Goal: Contribute content: Add original content to the website for others to see

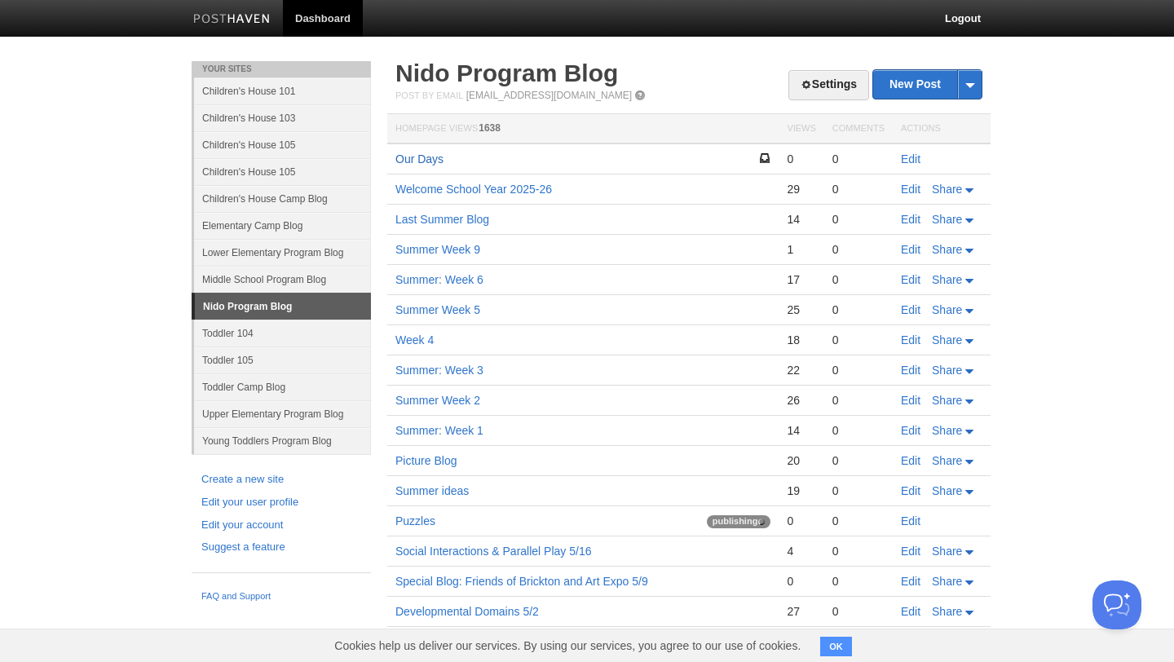
click at [427, 156] on link "Our Days" at bounding box center [419, 158] width 48 height 13
click at [910, 159] on link "Edit" at bounding box center [911, 158] width 20 height 13
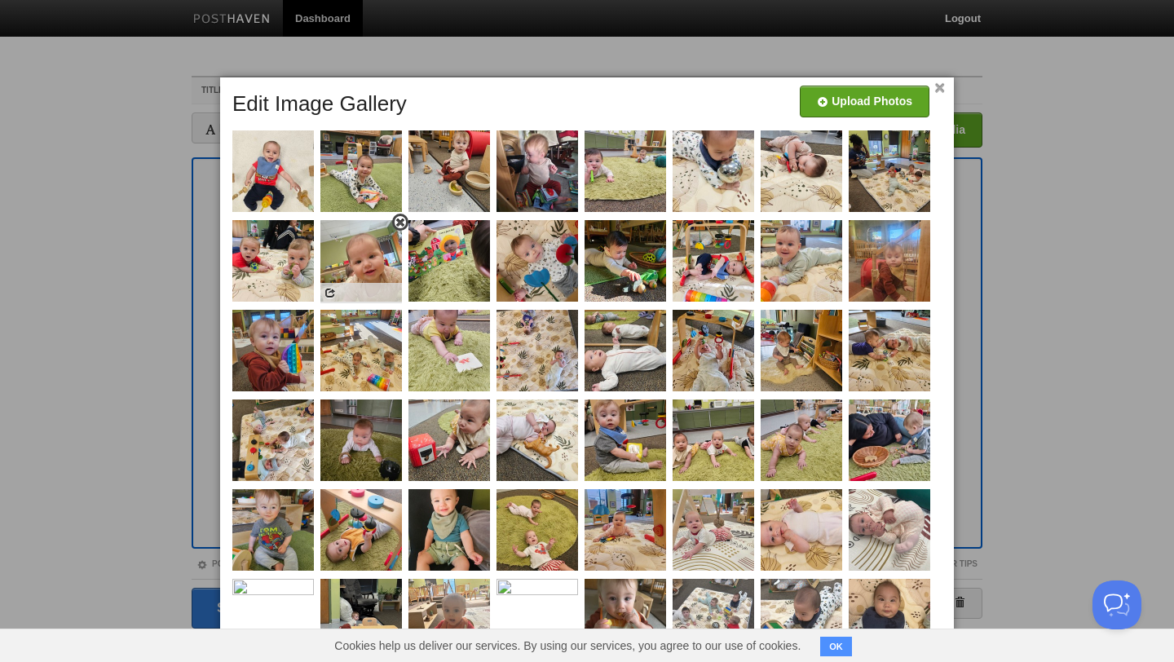
click at [400, 222] on span at bounding box center [400, 222] width 11 height 11
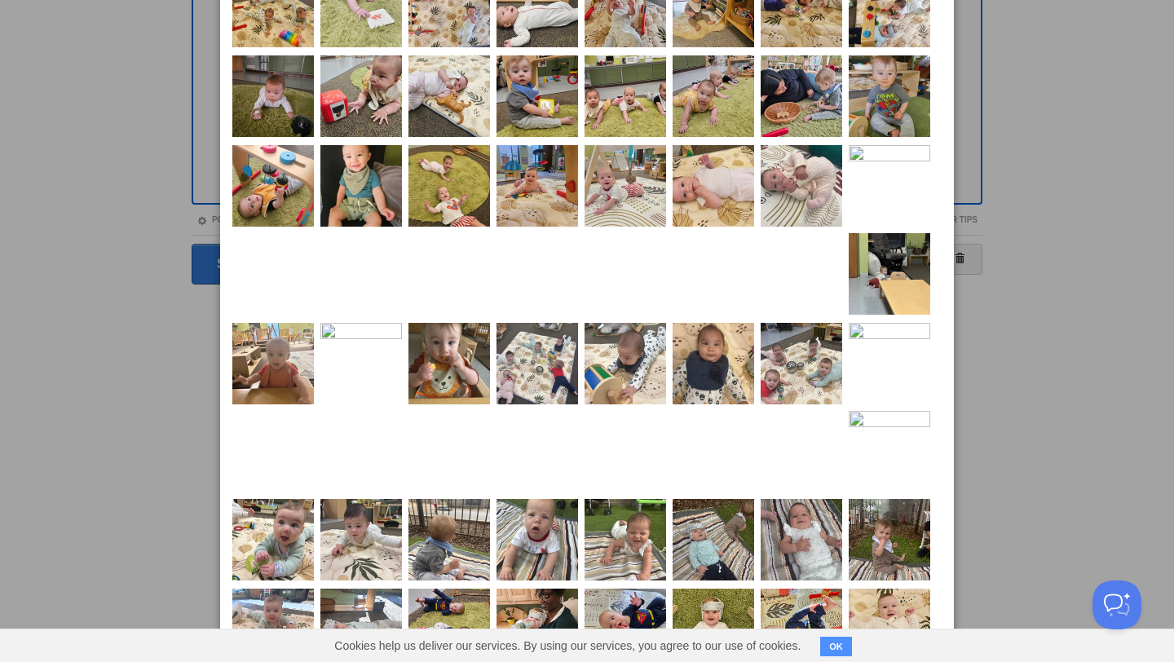
scroll to position [397, 0]
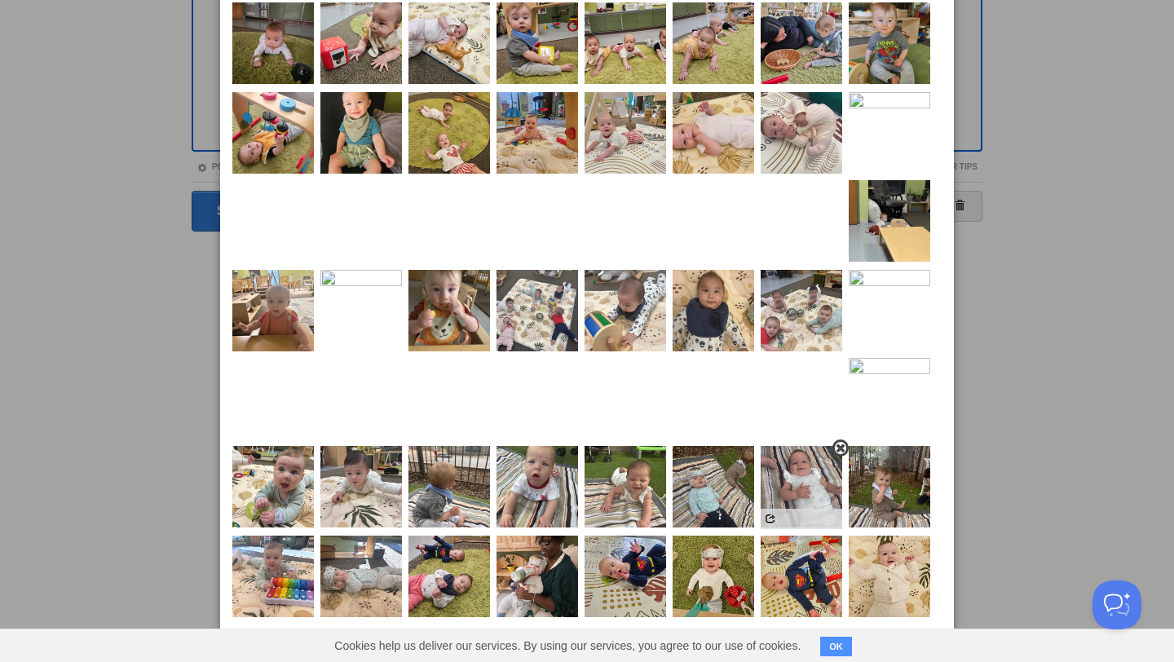
click at [839, 448] on span at bounding box center [840, 448] width 11 height 11
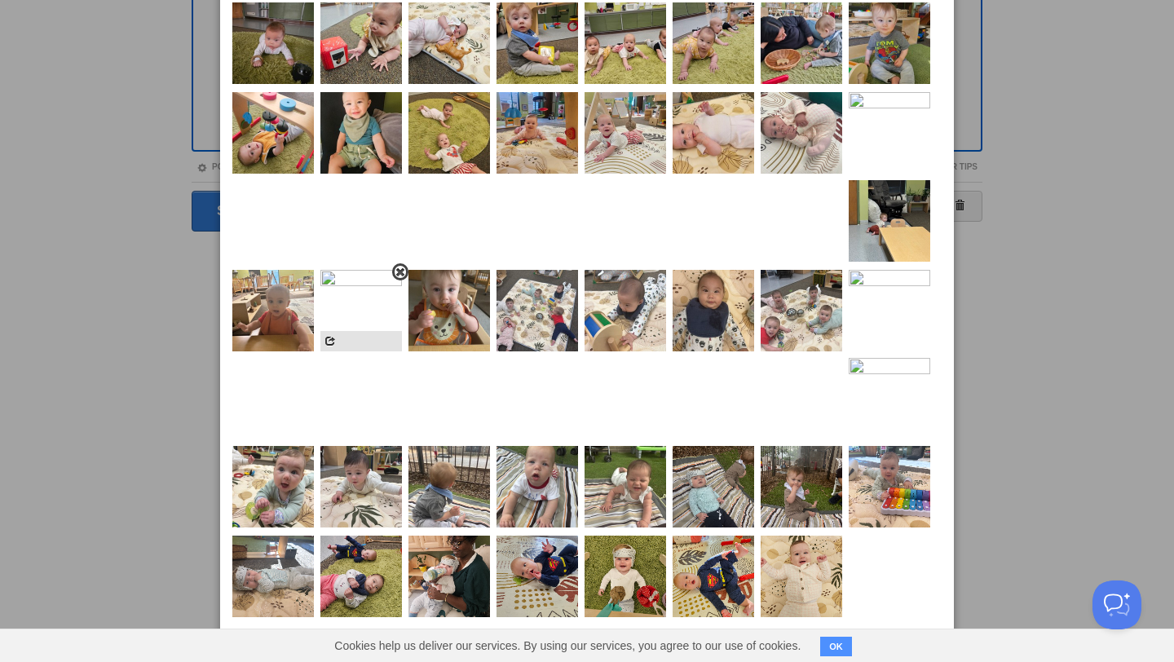
click at [399, 271] on span at bounding box center [400, 272] width 11 height 11
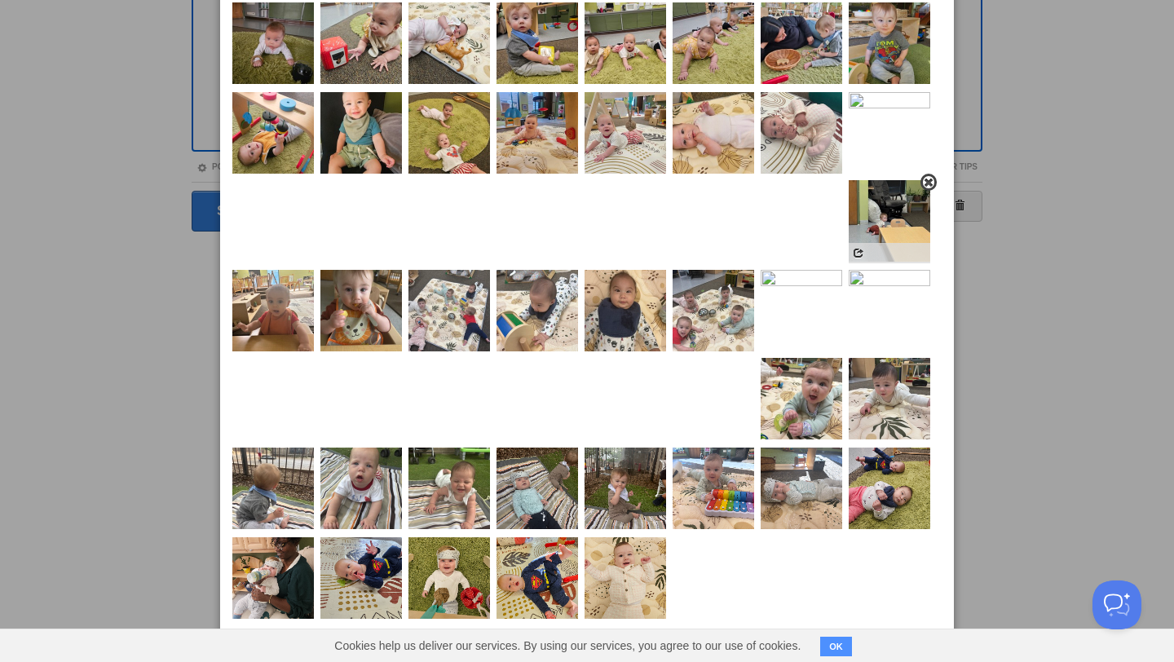
click at [929, 185] on span at bounding box center [928, 182] width 11 height 11
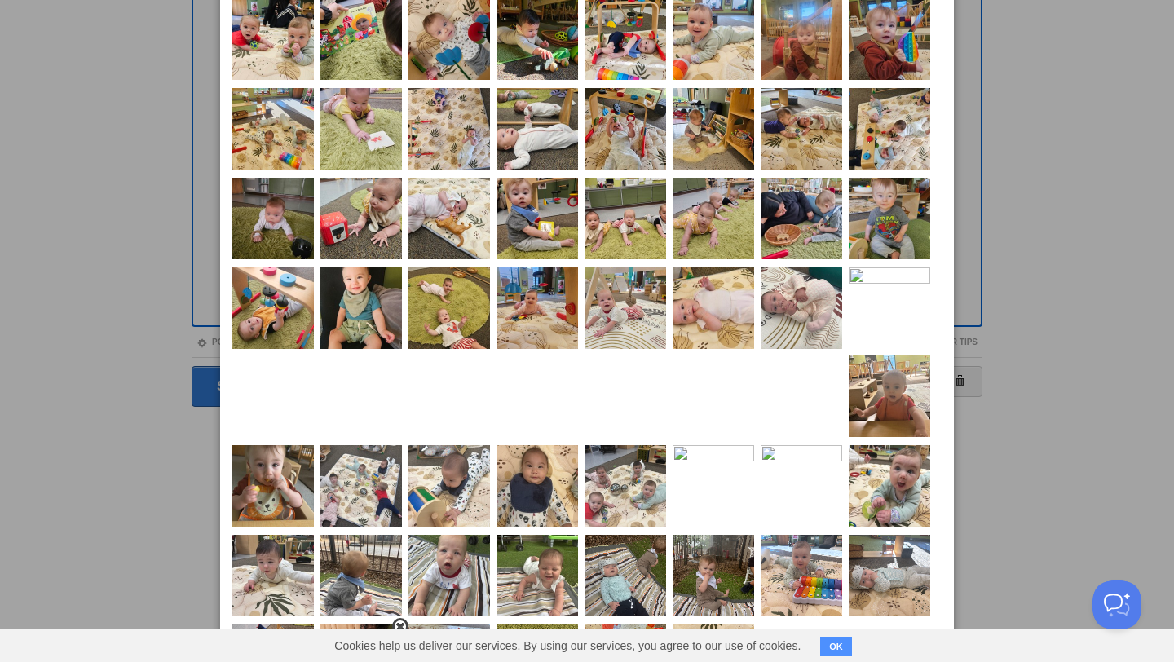
scroll to position [204, 0]
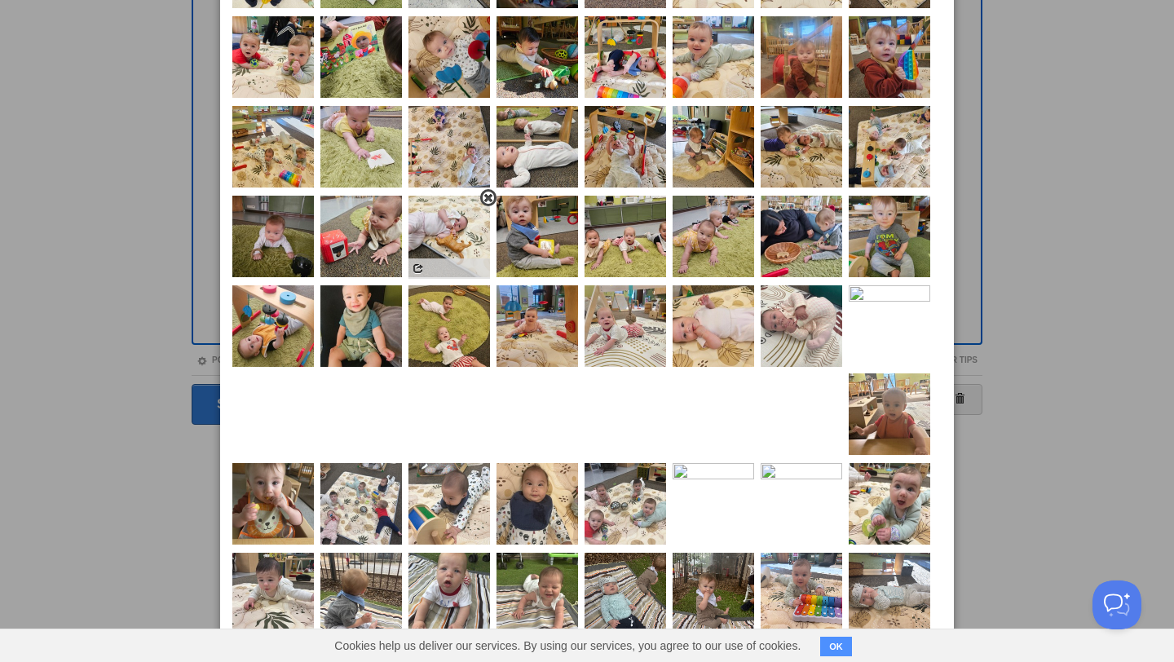
click at [485, 199] on span at bounding box center [488, 197] width 11 height 11
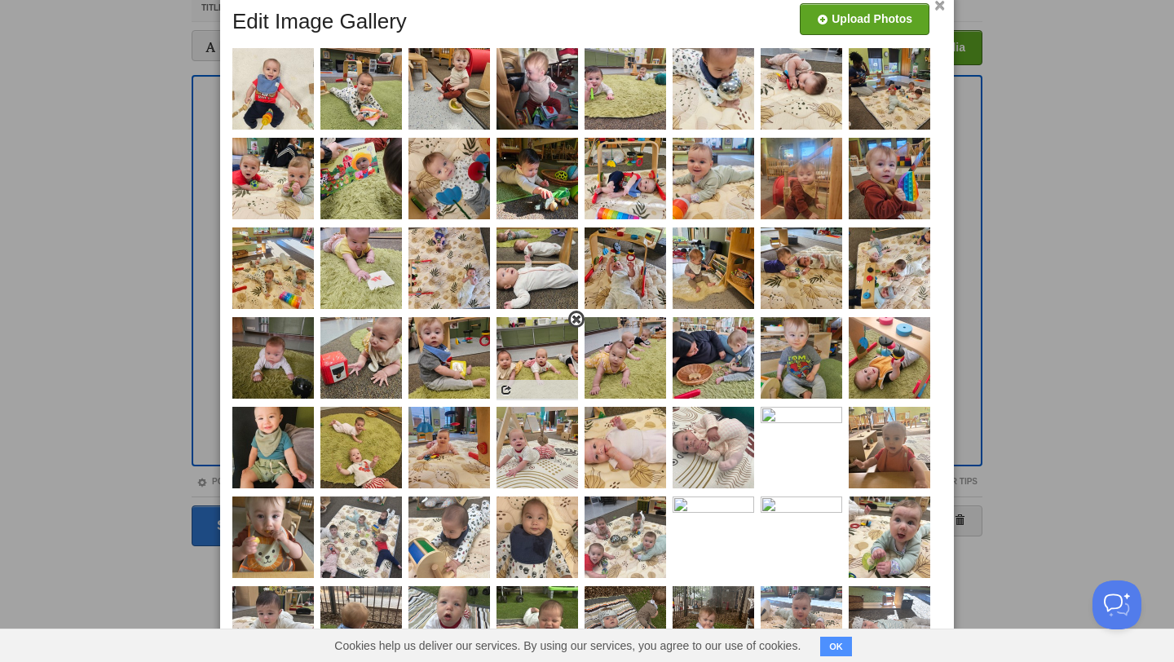
scroll to position [79, 0]
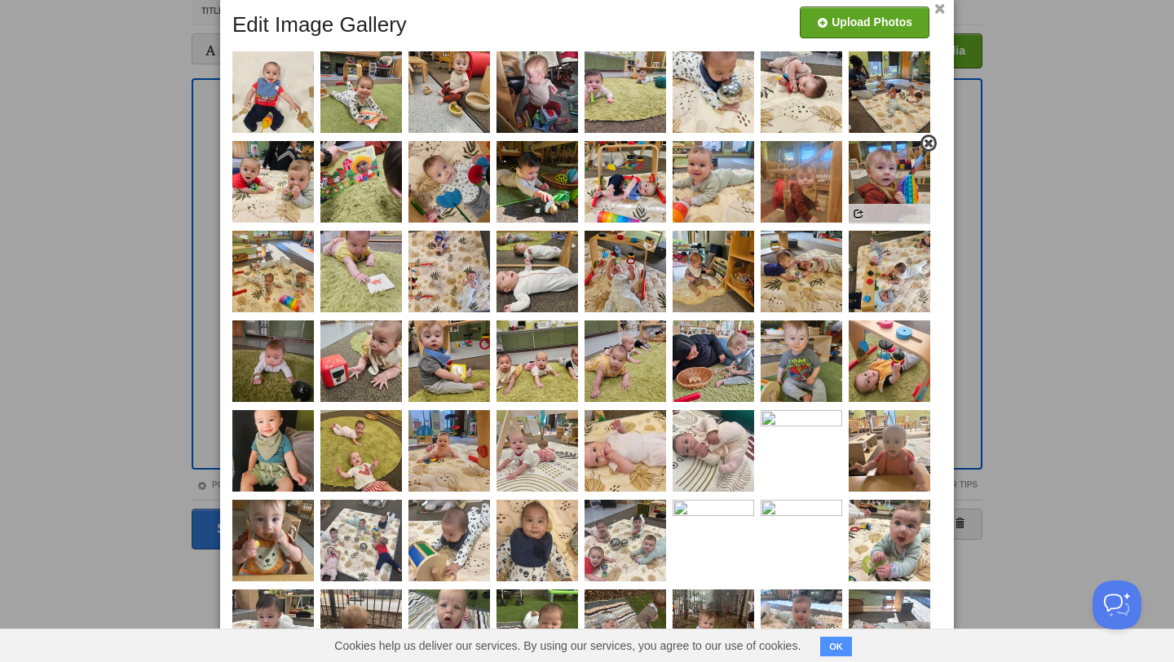
click at [925, 146] on span at bounding box center [928, 143] width 11 height 11
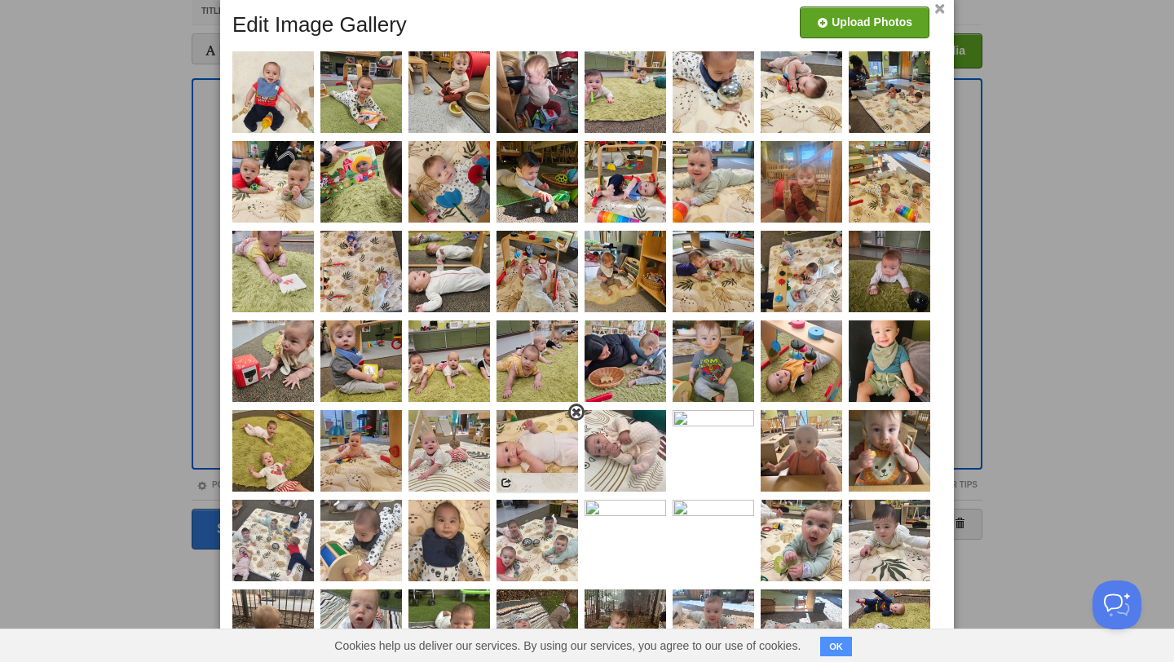
click at [574, 412] on span at bounding box center [576, 412] width 11 height 11
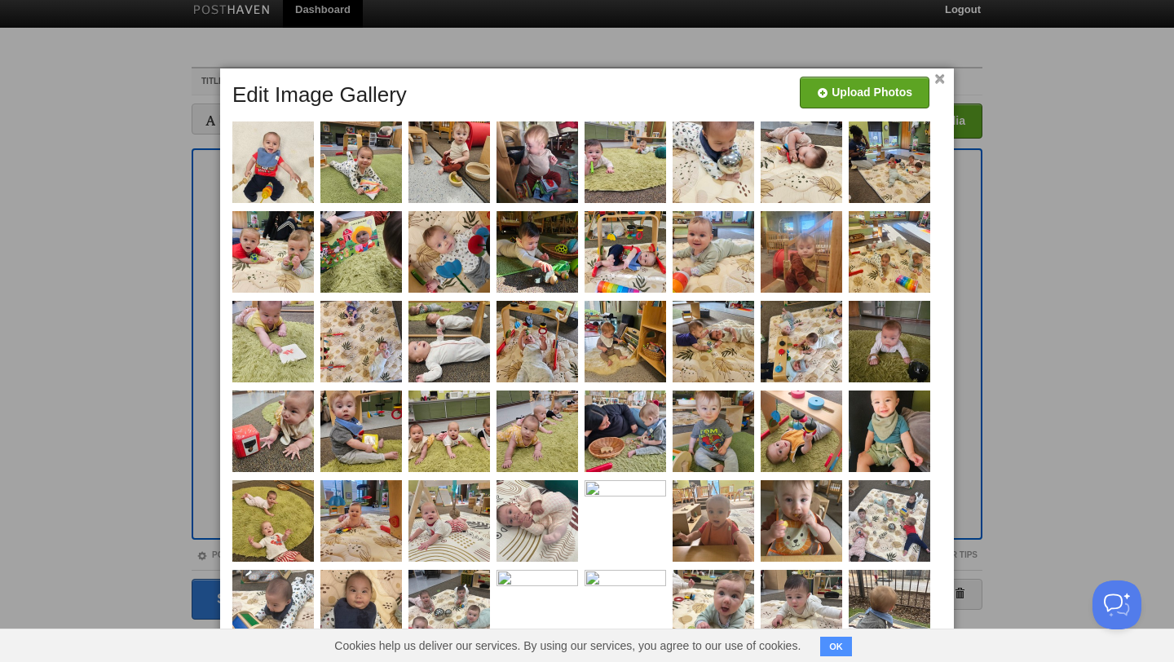
scroll to position [7, 0]
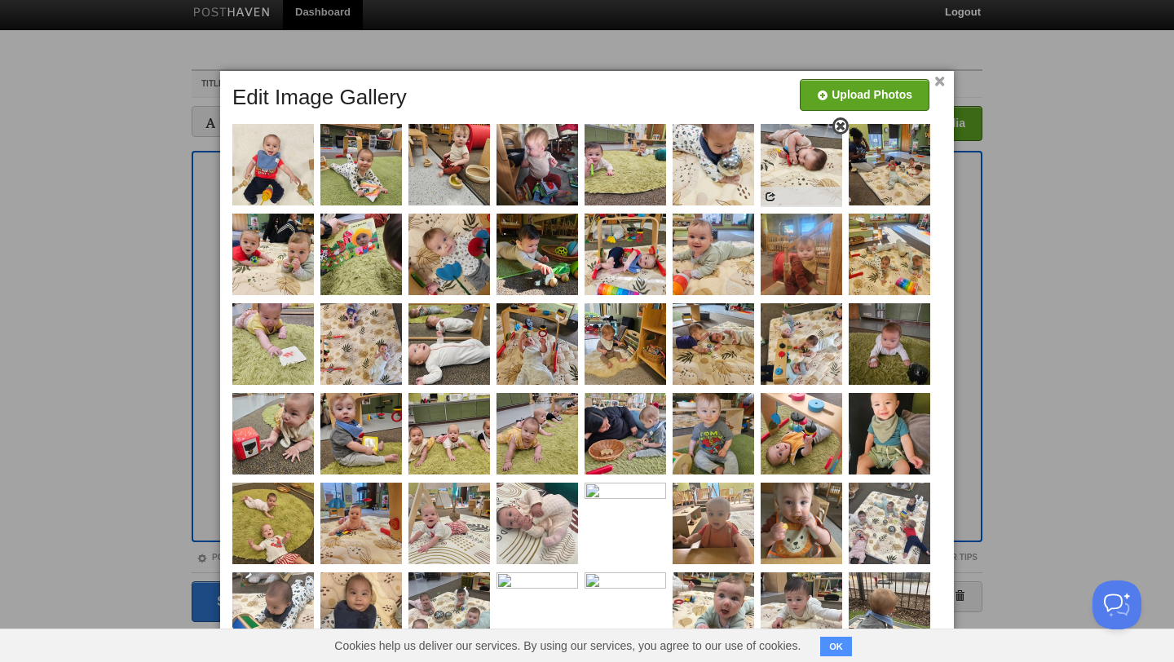
click at [841, 126] on span at bounding box center [840, 126] width 11 height 11
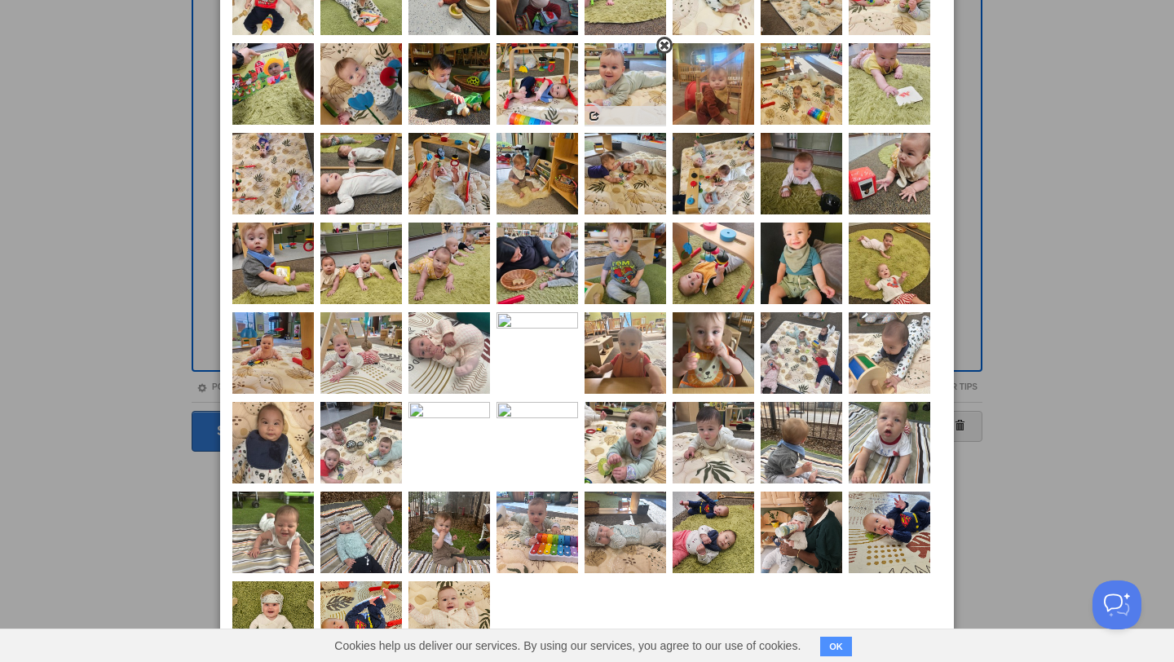
scroll to position [178, 0]
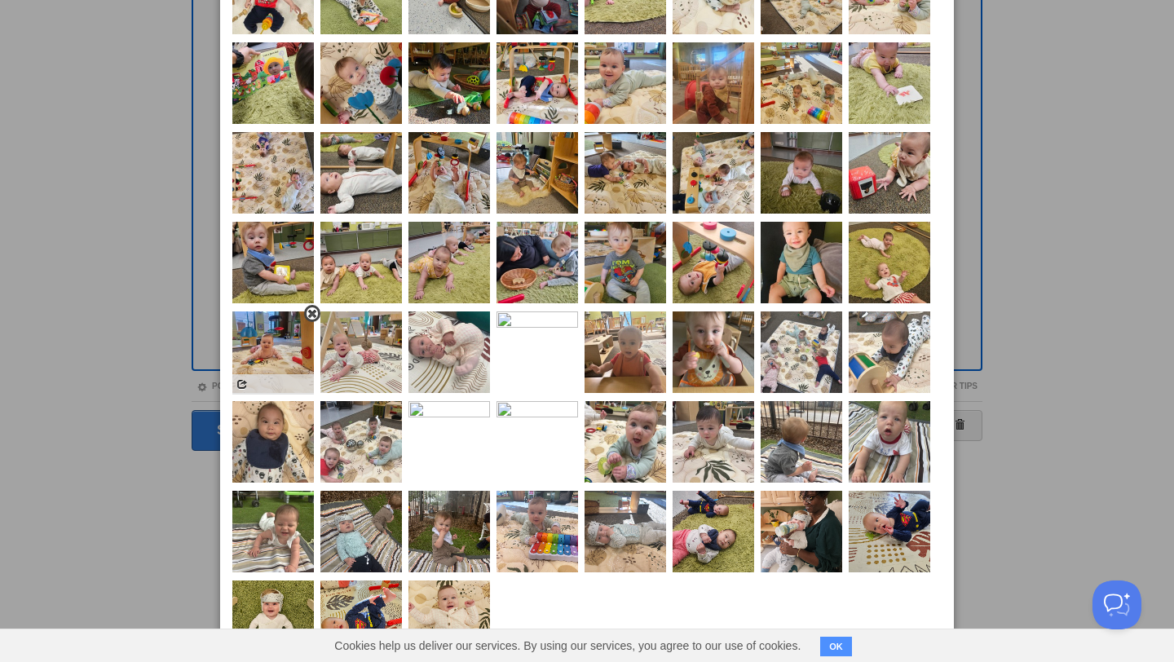
click at [309, 316] on span at bounding box center [312, 313] width 11 height 11
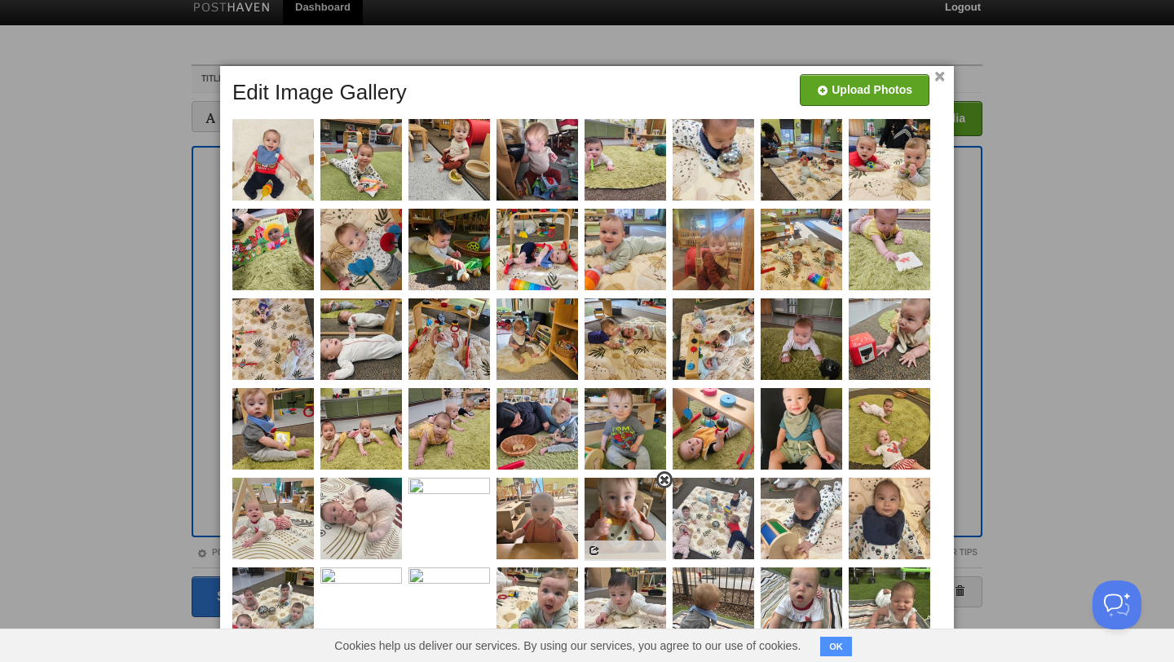
scroll to position [0, 0]
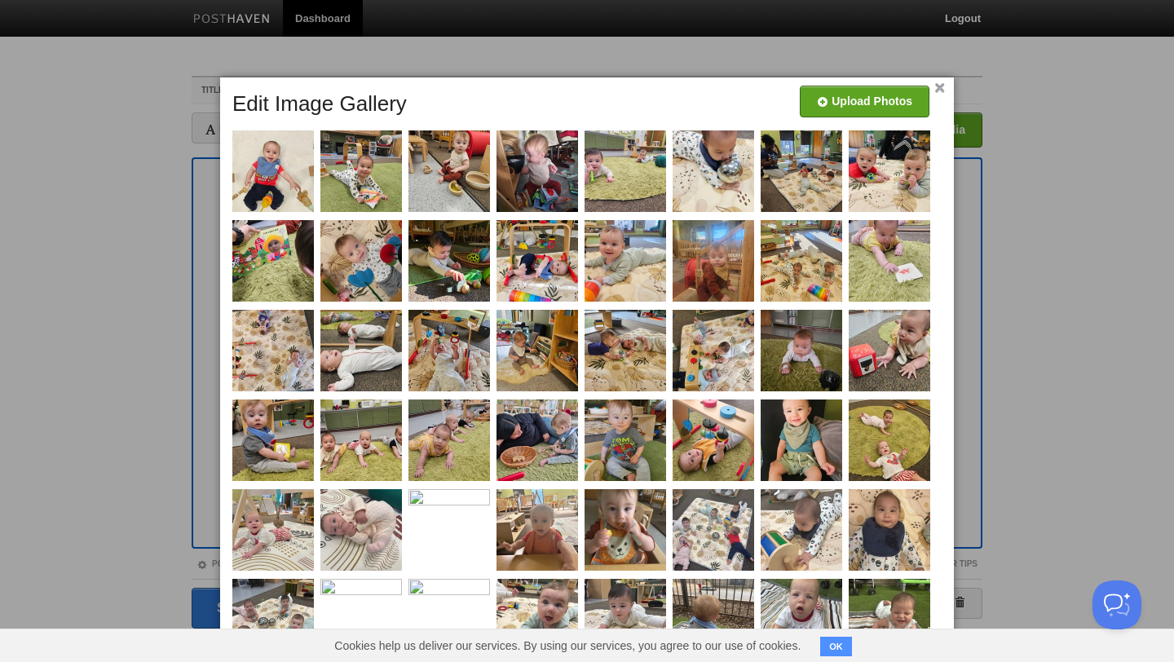
click at [939, 88] on link "×" at bounding box center [939, 88] width 11 height 9
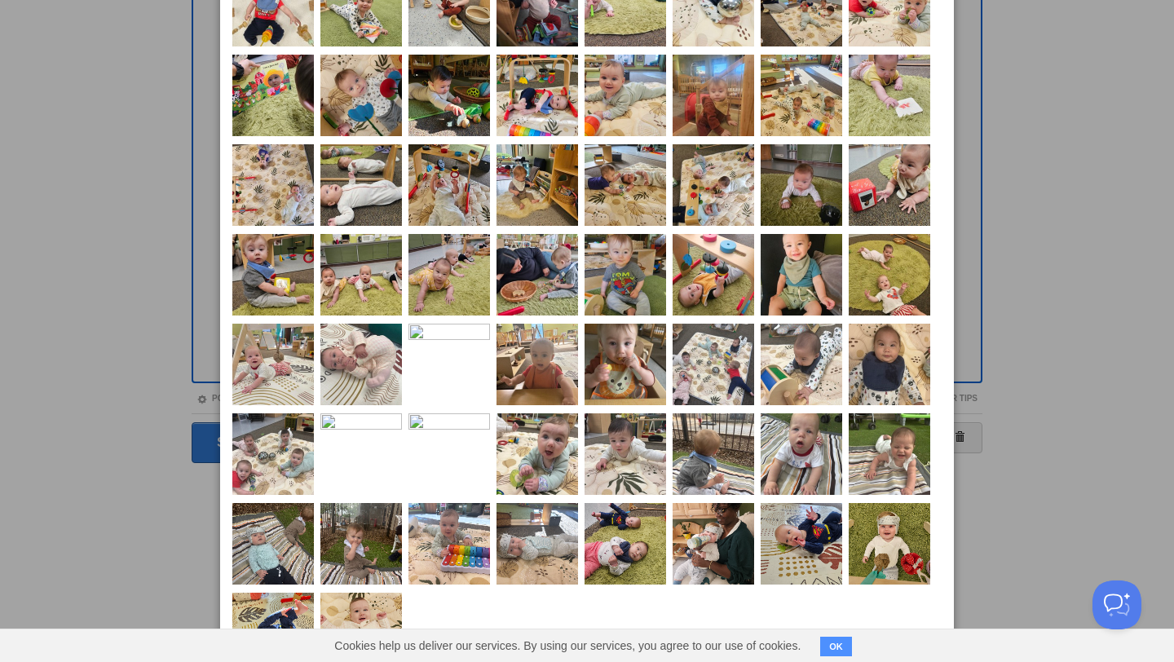
scroll to position [24, 0]
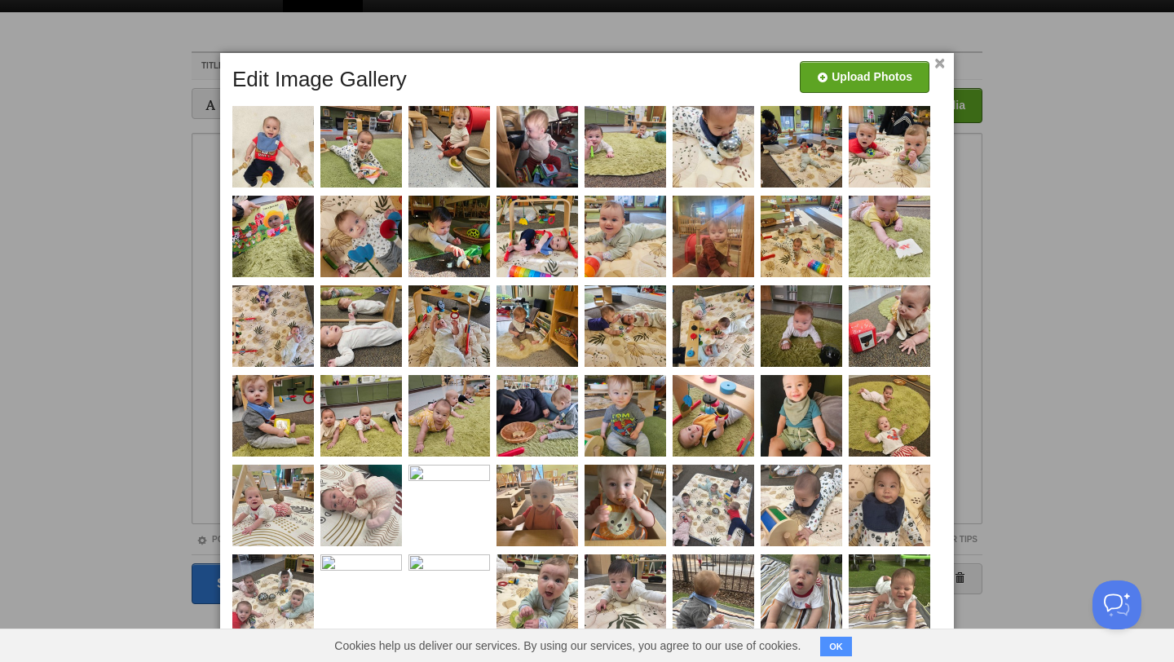
click at [938, 65] on link "×" at bounding box center [939, 64] width 11 height 9
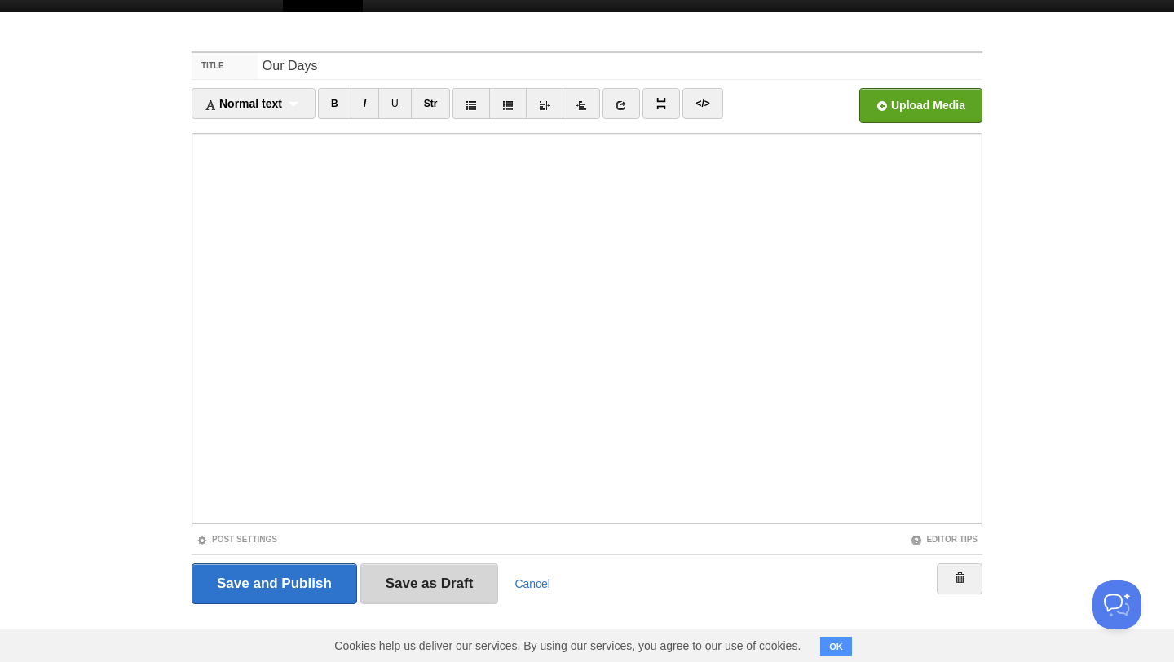
click at [451, 589] on input "Save as Draft" at bounding box center [429, 583] width 139 height 41
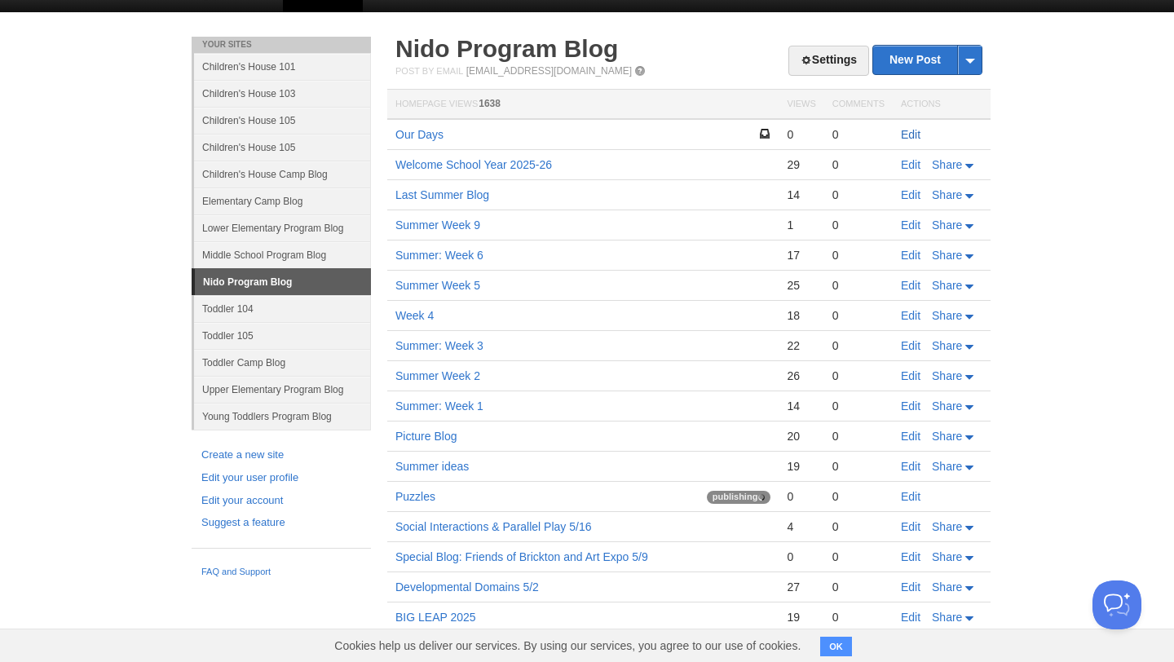
click at [911, 133] on link "Edit" at bounding box center [911, 134] width 20 height 13
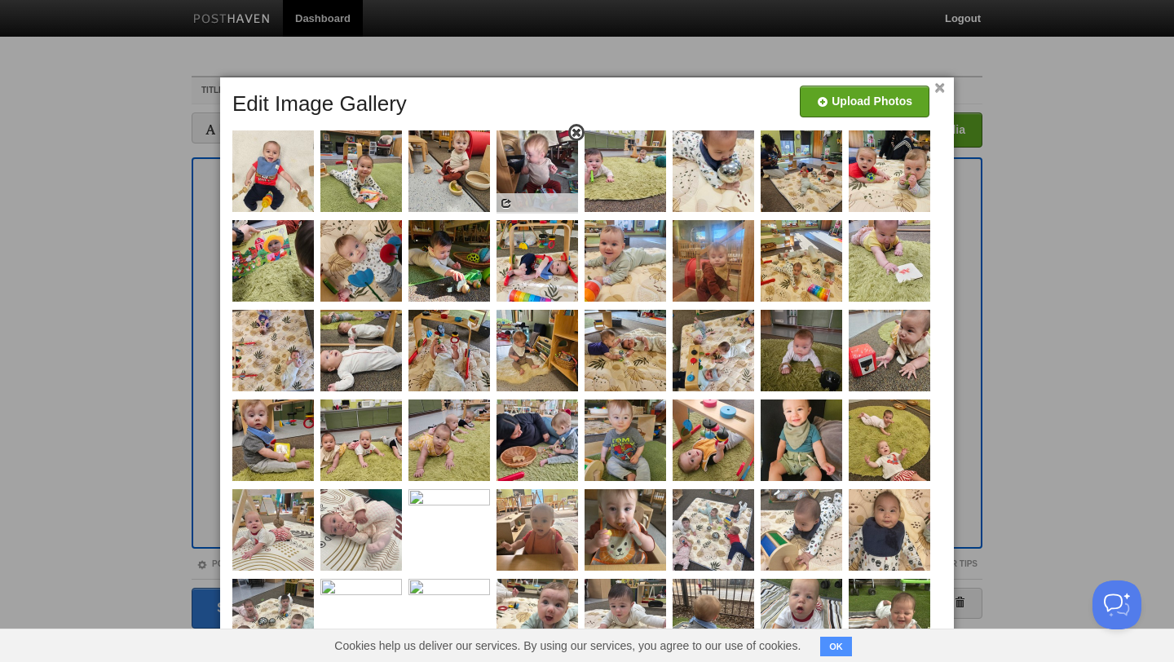
click at [576, 133] on span at bounding box center [576, 132] width 11 height 11
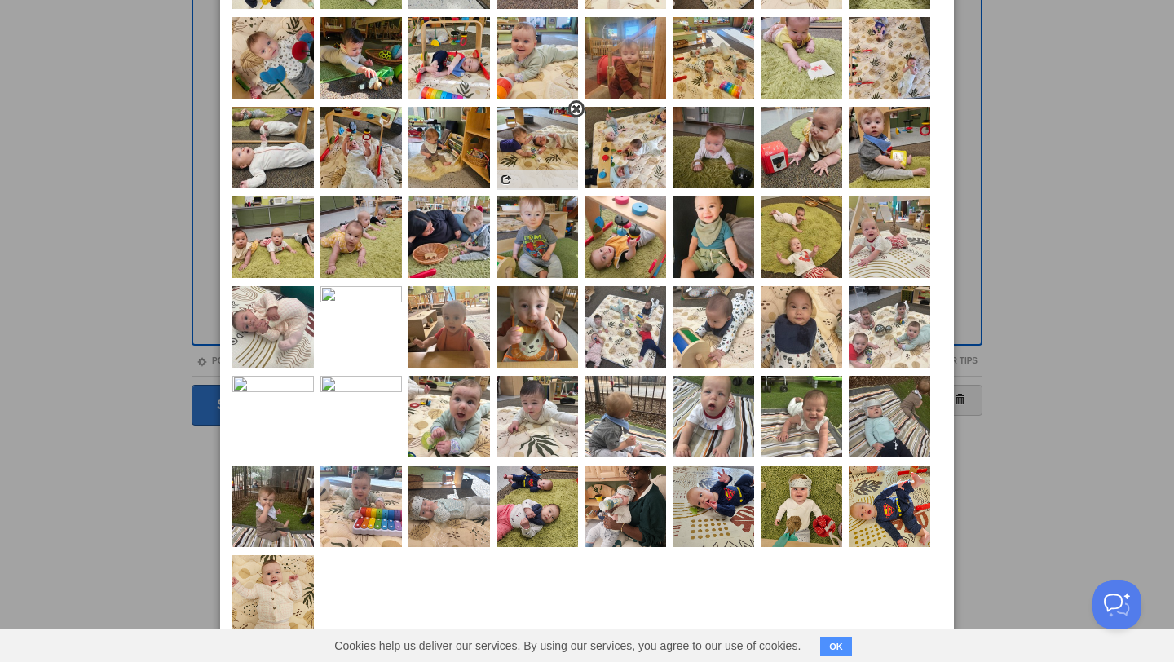
scroll to position [221, 0]
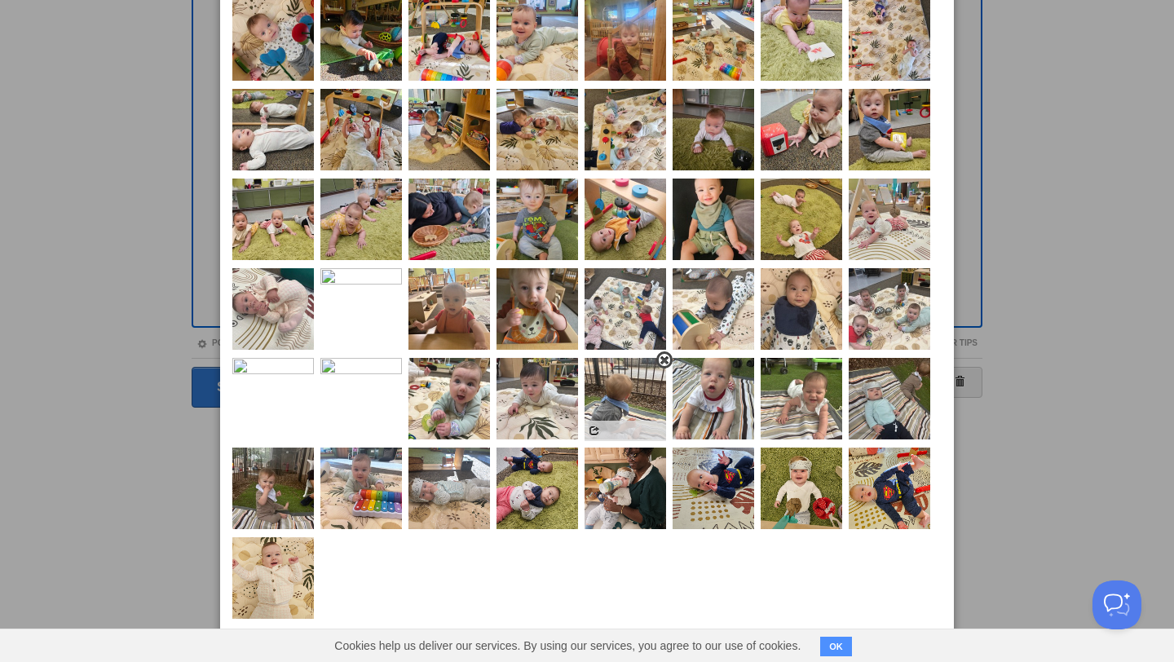
click at [664, 360] on span at bounding box center [664, 360] width 11 height 11
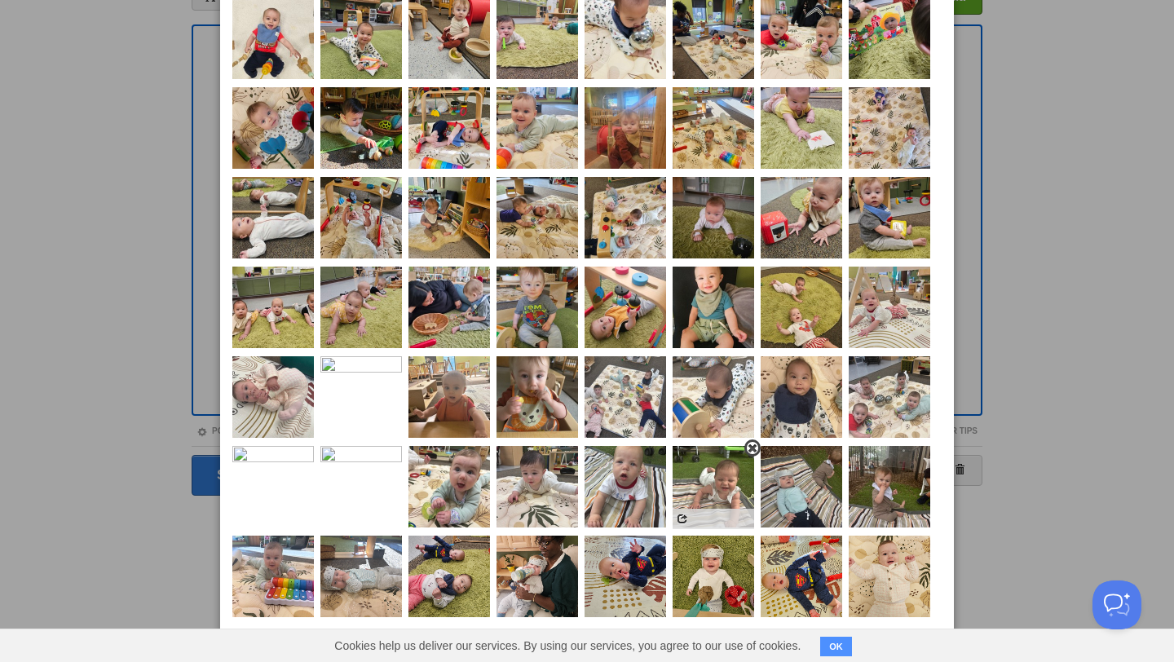
click at [751, 443] on span at bounding box center [752, 448] width 11 height 11
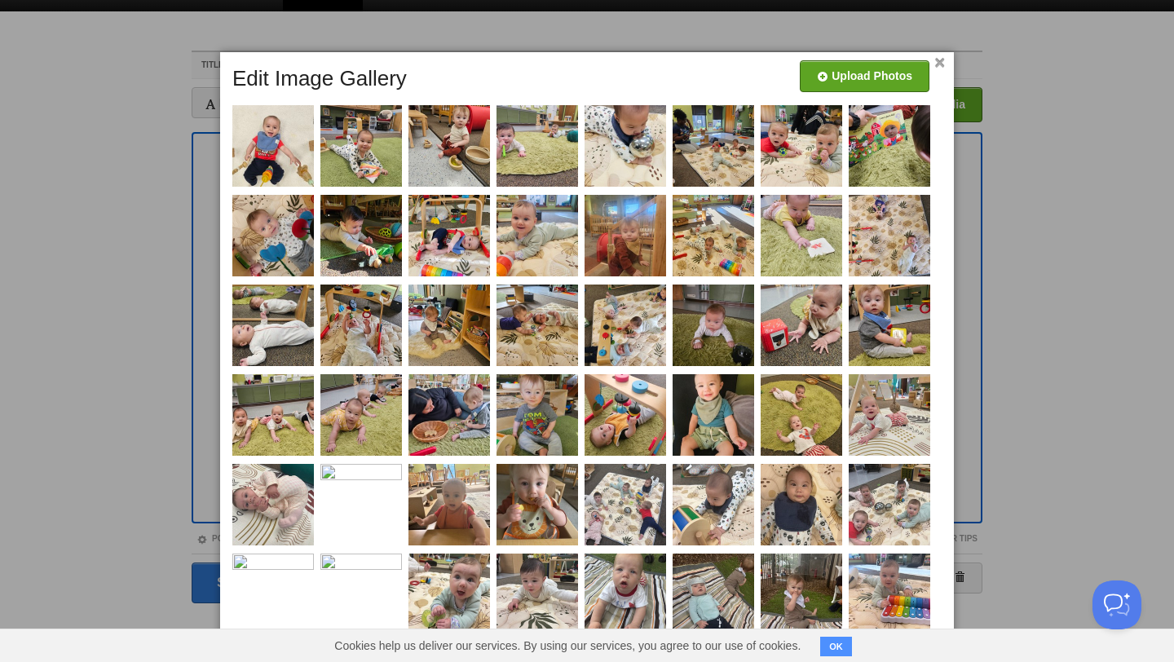
scroll to position [0, 0]
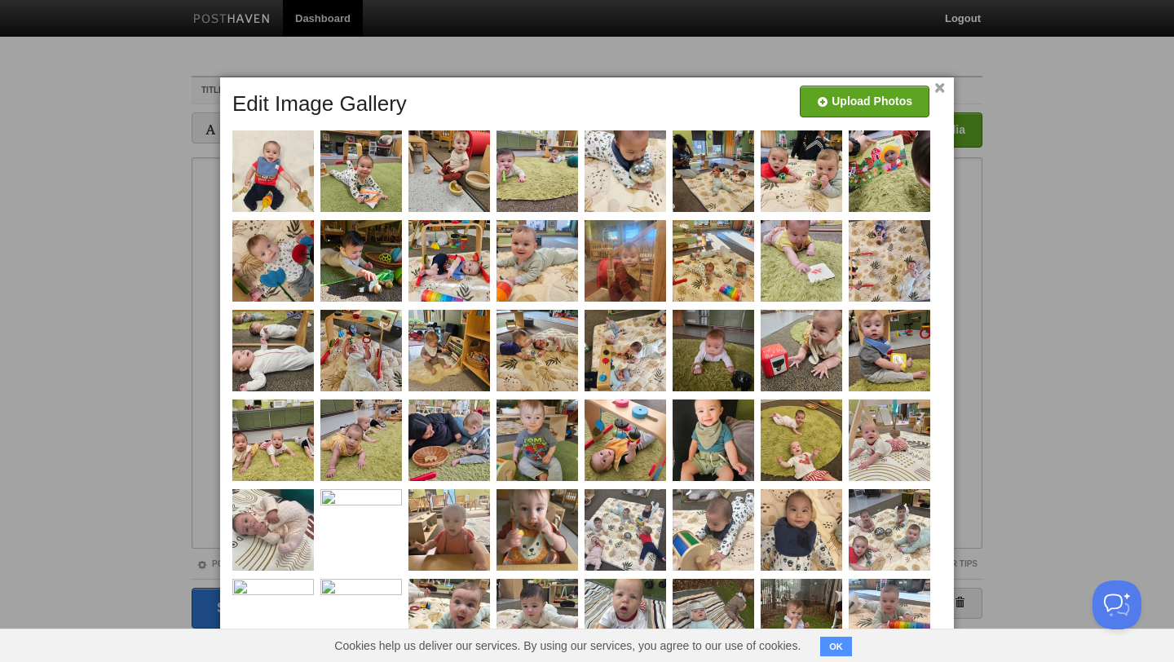
click at [939, 90] on link "×" at bounding box center [939, 88] width 11 height 9
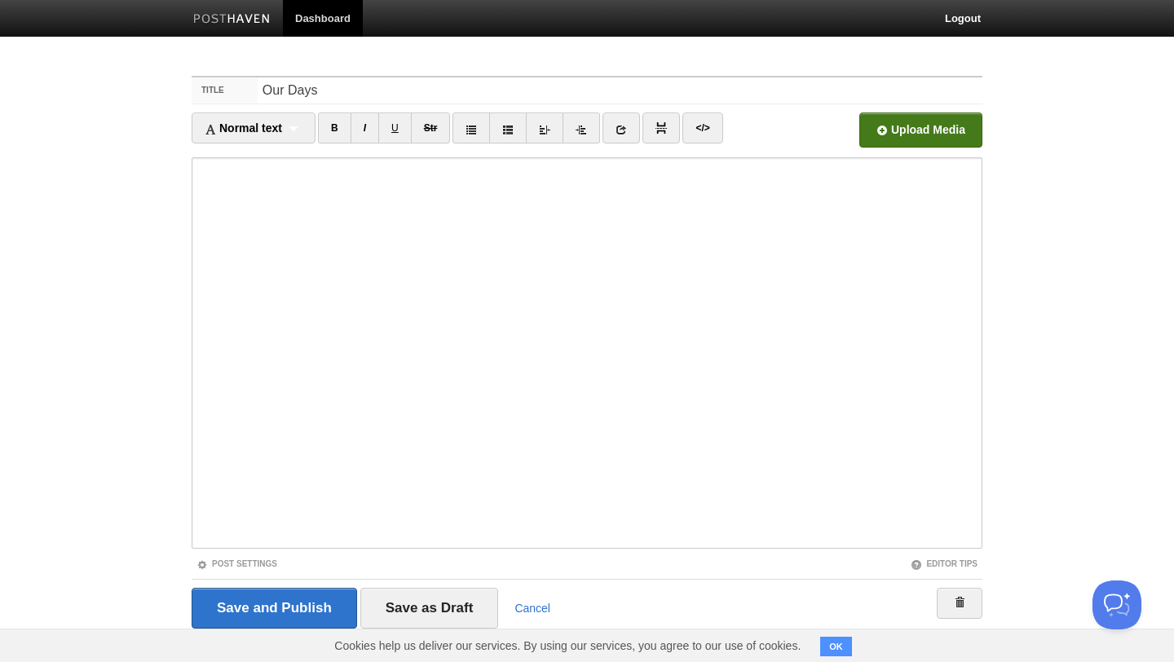
scroll to position [27, 0]
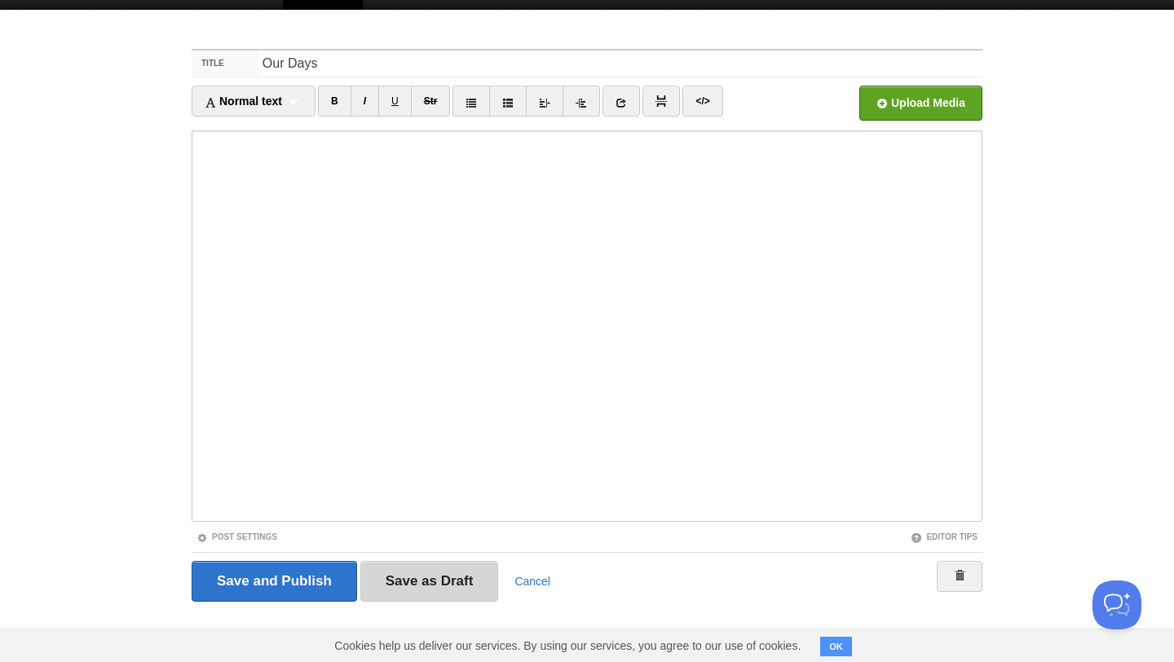
click at [396, 591] on input "Save as Draft" at bounding box center [429, 581] width 139 height 41
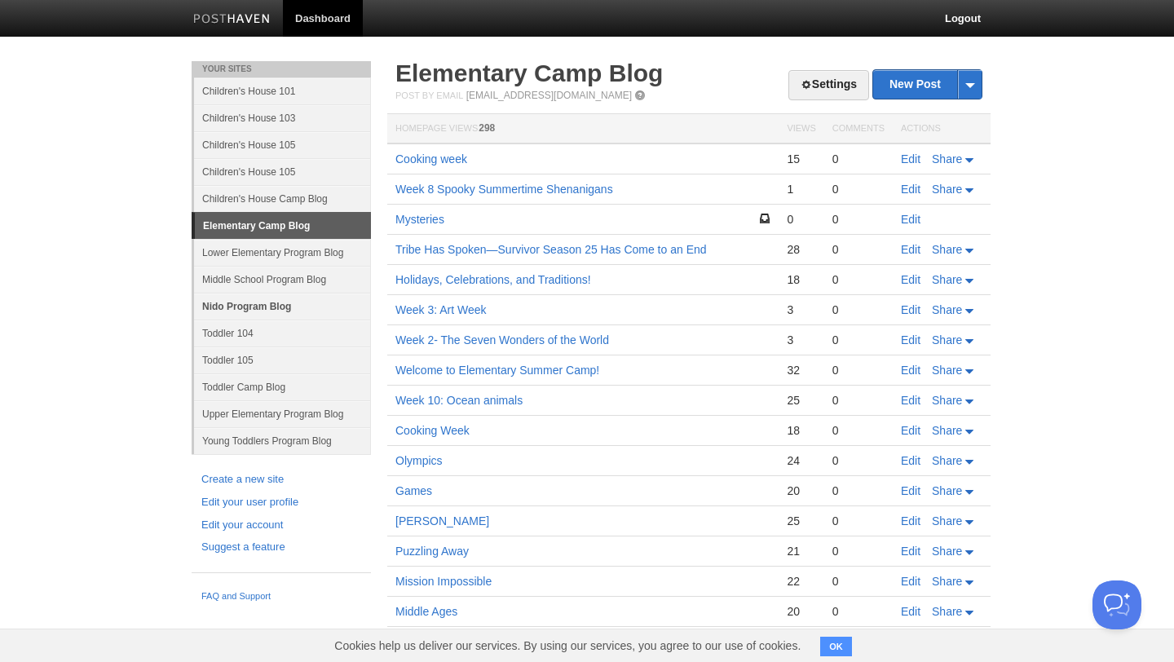
click at [272, 306] on link "Nido Program Blog" at bounding box center [282, 306] width 177 height 27
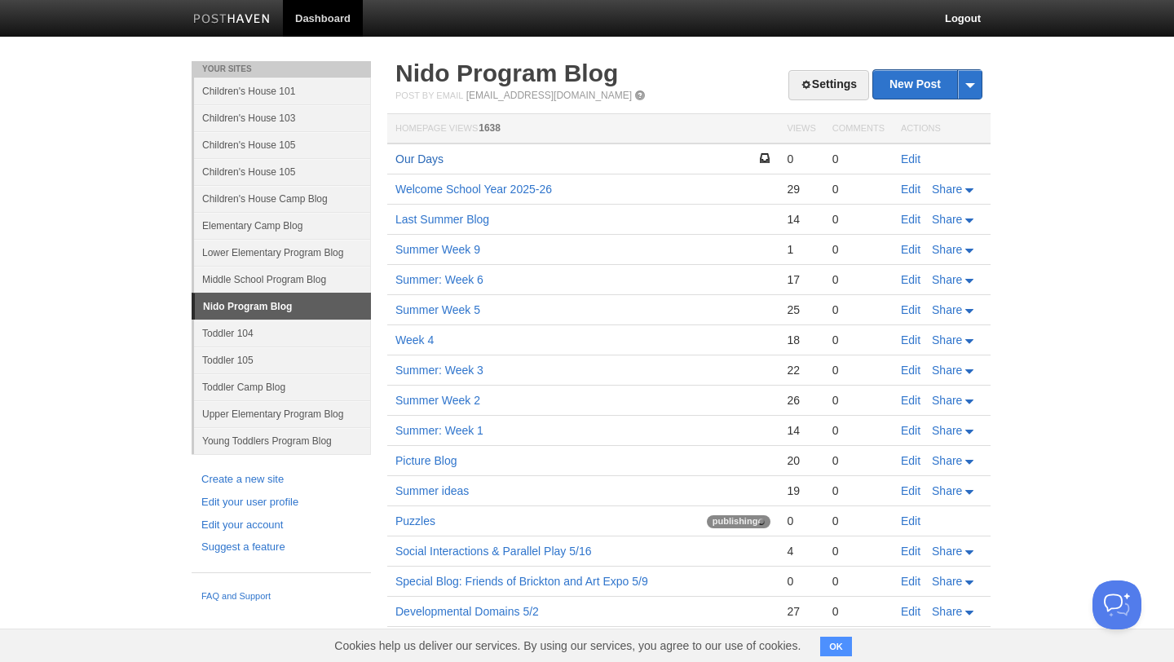
click at [432, 157] on link "Our Days" at bounding box center [419, 158] width 48 height 13
click at [422, 161] on link "Our Days" at bounding box center [419, 158] width 48 height 13
click at [904, 157] on link "Edit" at bounding box center [911, 158] width 20 height 13
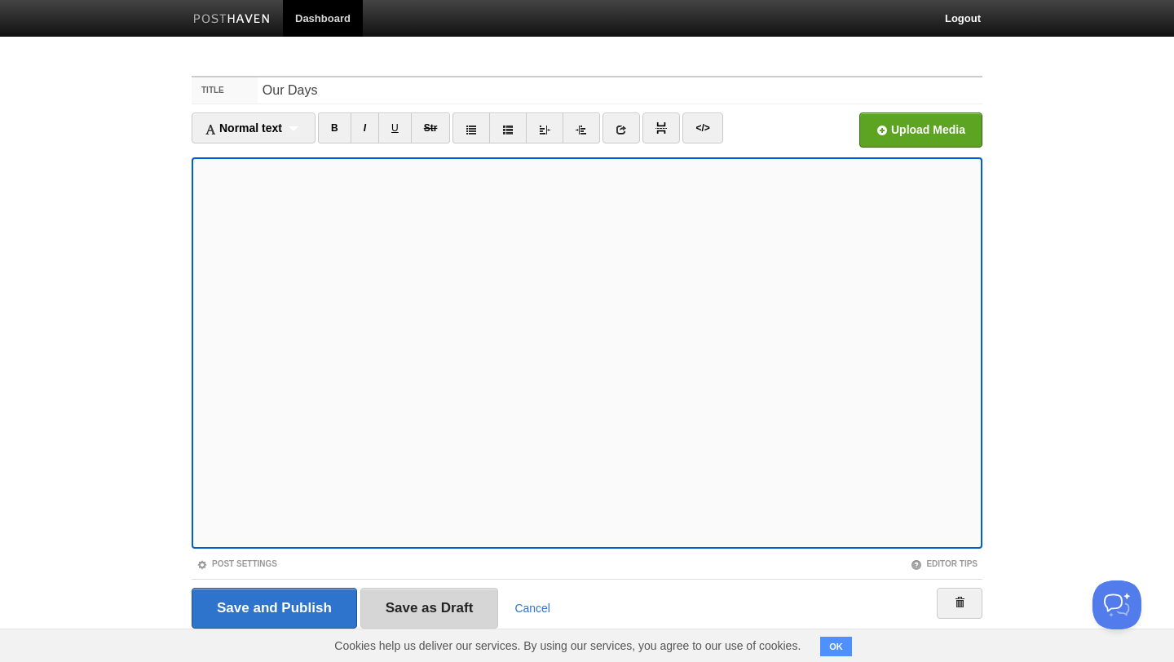
click at [450, 609] on input "Save as Draft" at bounding box center [429, 608] width 139 height 41
